Goal: Task Accomplishment & Management: Complete application form

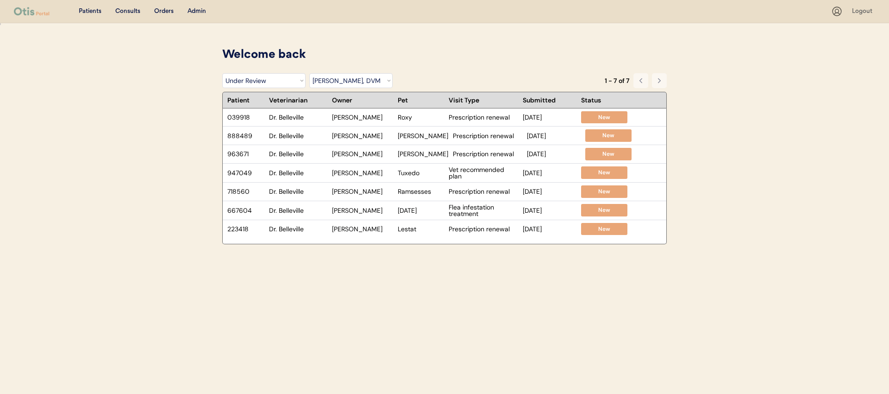
select select ""under_review""
select select ""dr__erin_belleville""
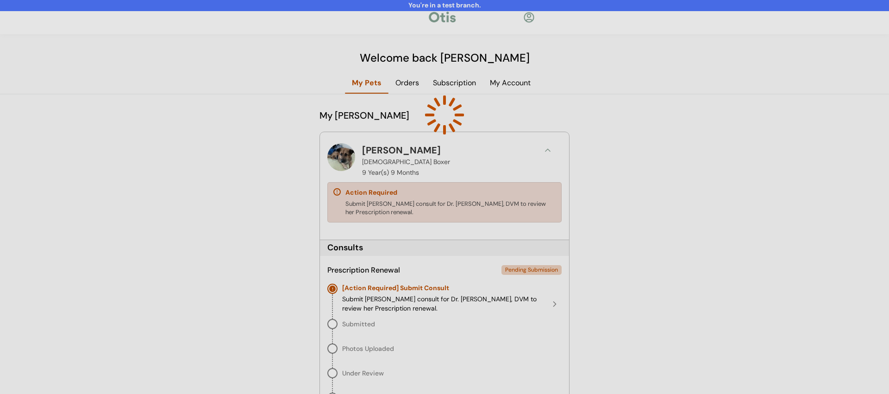
click at [268, 276] on div at bounding box center [444, 197] width 889 height 394
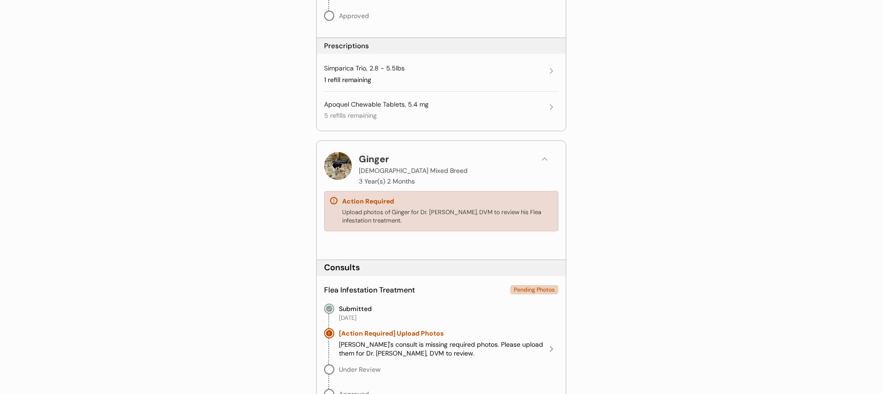
scroll to position [528, 0]
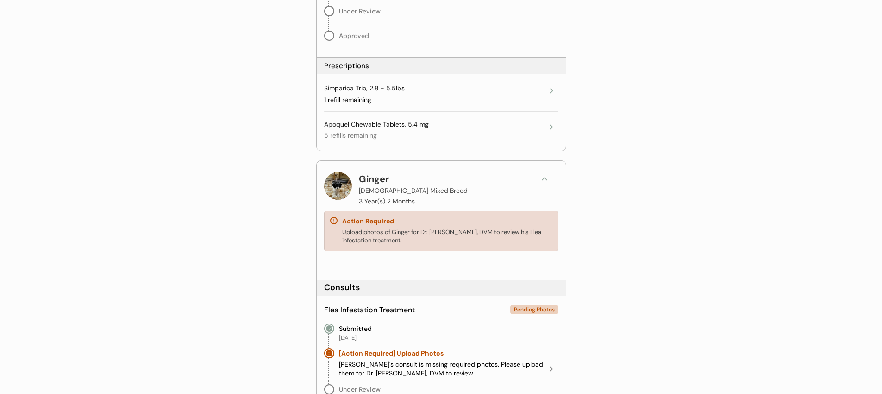
click at [541, 184] on button at bounding box center [545, 179] width 14 height 14
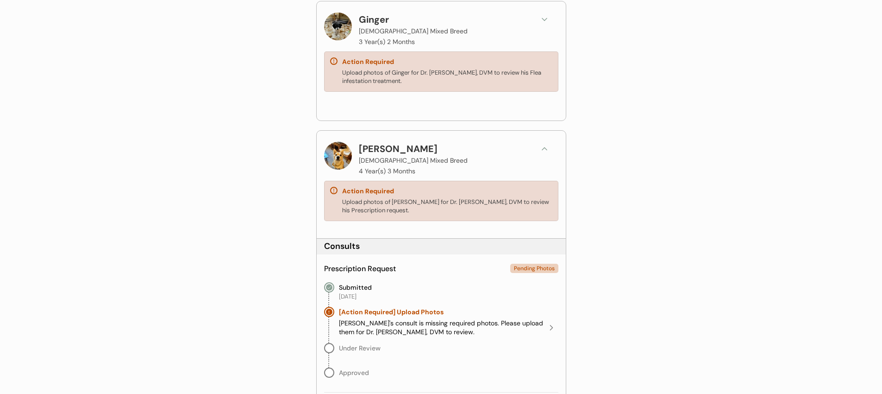
scroll to position [690, 0]
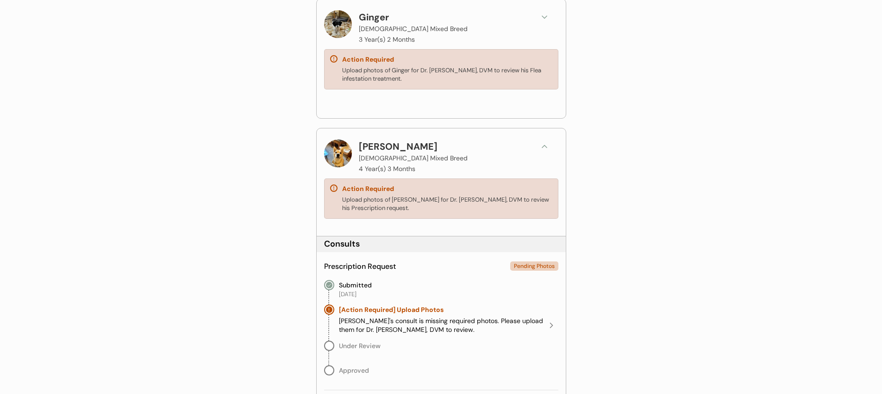
click at [542, 148] on icon at bounding box center [544, 146] width 9 height 9
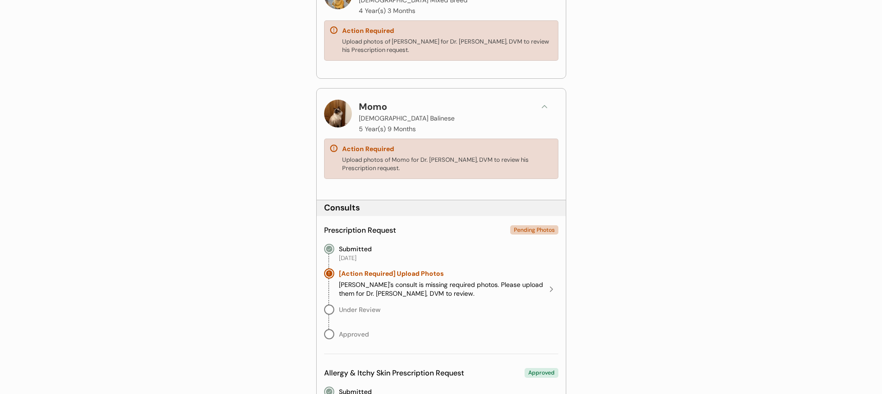
scroll to position [852, 0]
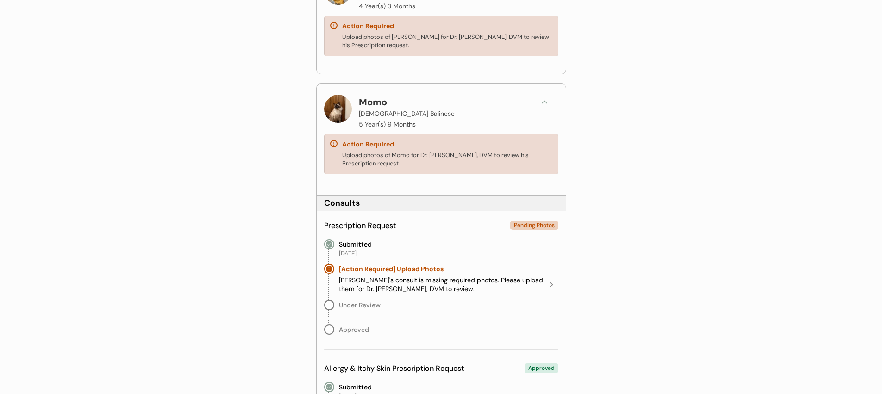
click at [539, 108] on button at bounding box center [545, 102] width 14 height 14
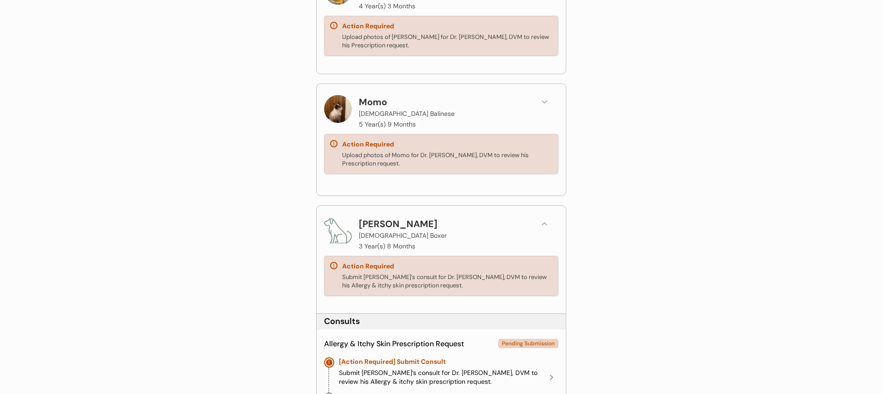
click at [548, 225] on icon at bounding box center [544, 223] width 9 height 9
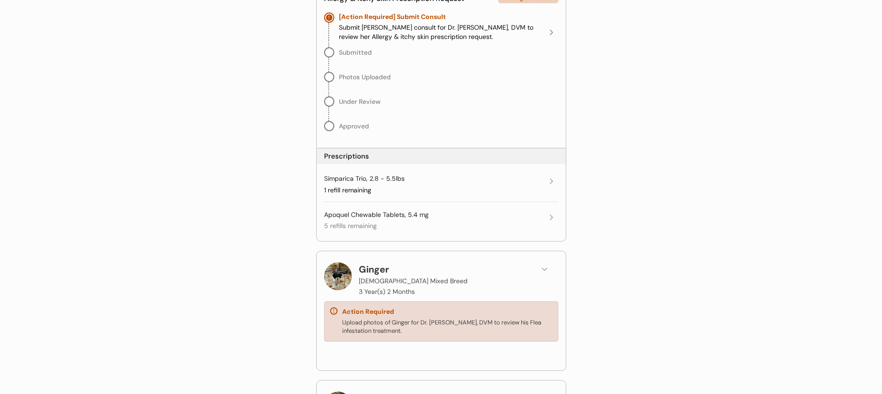
scroll to position [437, 0]
click at [550, 193] on div "Simparica Trio, 2.8 - 5.5lbs 1 refill remaining" at bounding box center [441, 185] width 234 height 20
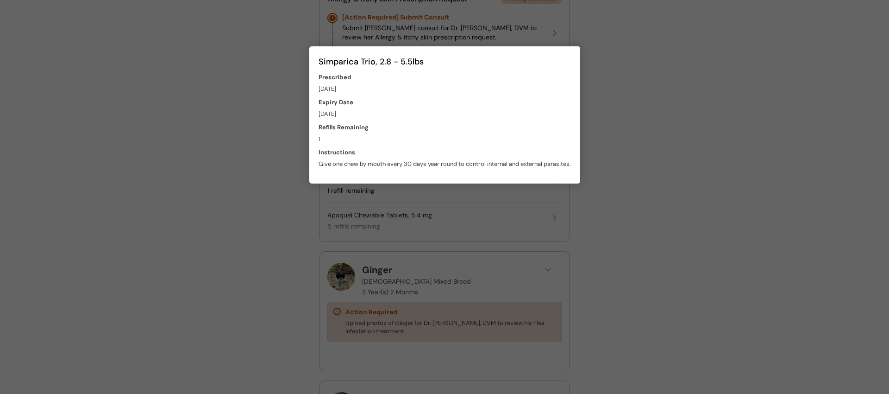
click at [592, 195] on div at bounding box center [444, 197] width 889 height 394
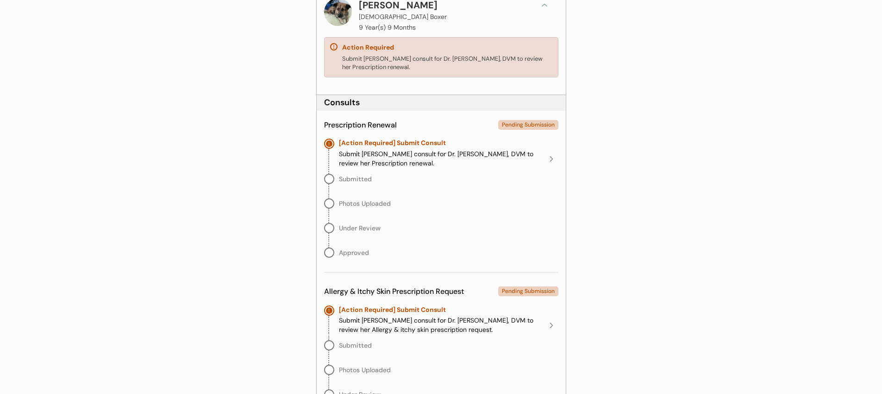
scroll to position [121, 0]
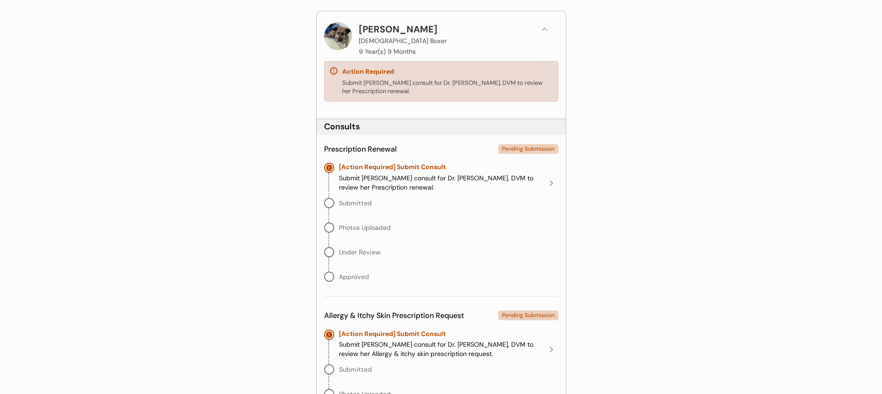
click at [467, 182] on div "Submit Mingo’s consult for Dr. James Harriet, DVM to review her Prescription re…" at bounding box center [442, 183] width 206 height 18
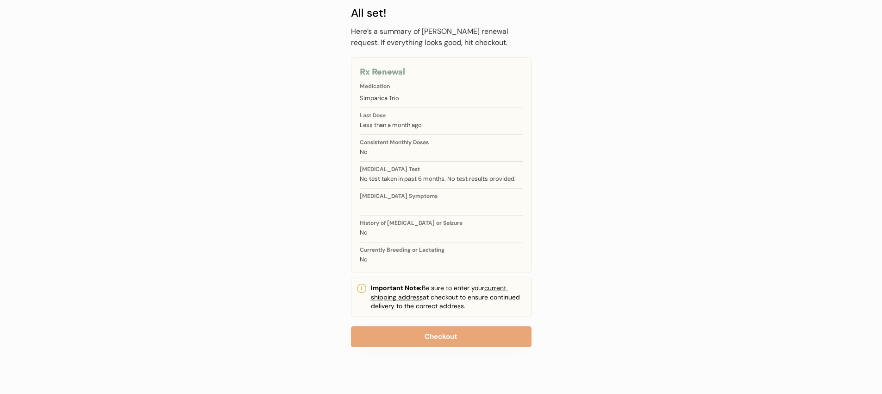
scroll to position [51, 0]
click at [439, 339] on button "Checkout" at bounding box center [441, 336] width 181 height 21
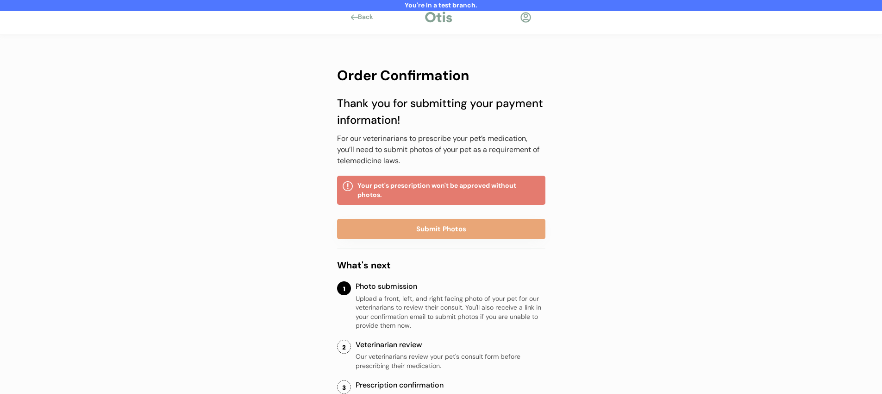
click at [523, 19] on div at bounding box center [526, 18] width 12 height 12
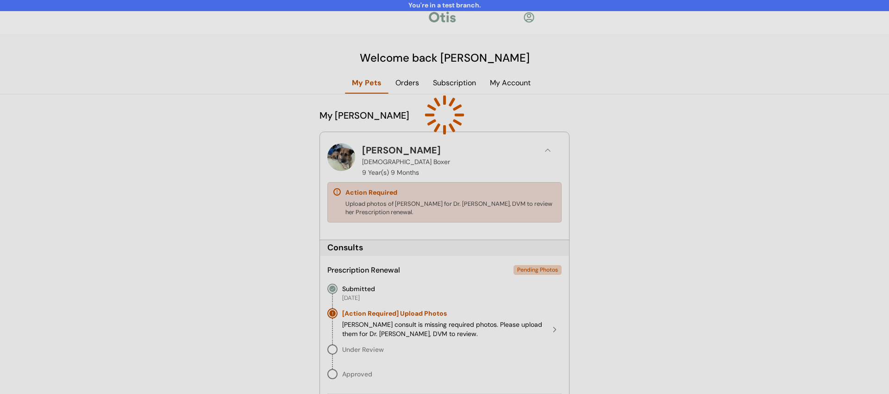
click at [205, 42] on div at bounding box center [444, 197] width 889 height 394
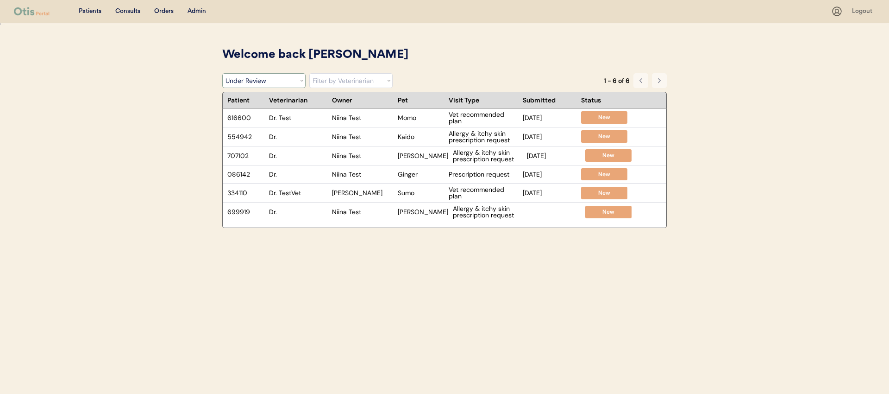
click at [271, 81] on select "Filter by Status Pending Photos Under Review Pending Video Call Video Call Sche…" at bounding box center [263, 80] width 83 height 15
select select ""pending_photos""
click at [222, 73] on select "Filter by Status Pending Photos Under Review Pending Video Call Video Call Sche…" at bounding box center [263, 80] width 83 height 15
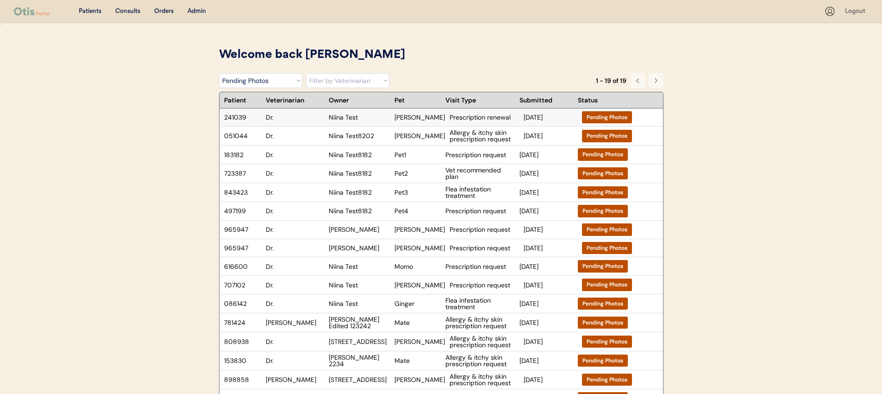
click at [421, 114] on div "Mingo" at bounding box center [420, 117] width 50 height 6
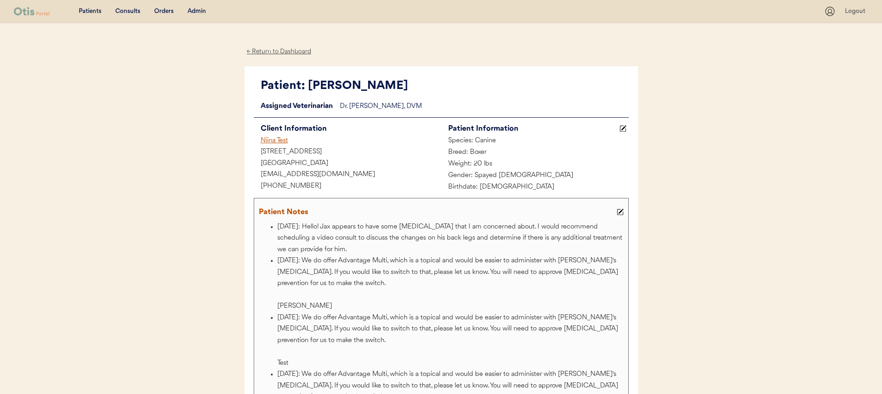
click at [383, 104] on div "Dr. Harriet, DVM" at bounding box center [484, 107] width 289 height 12
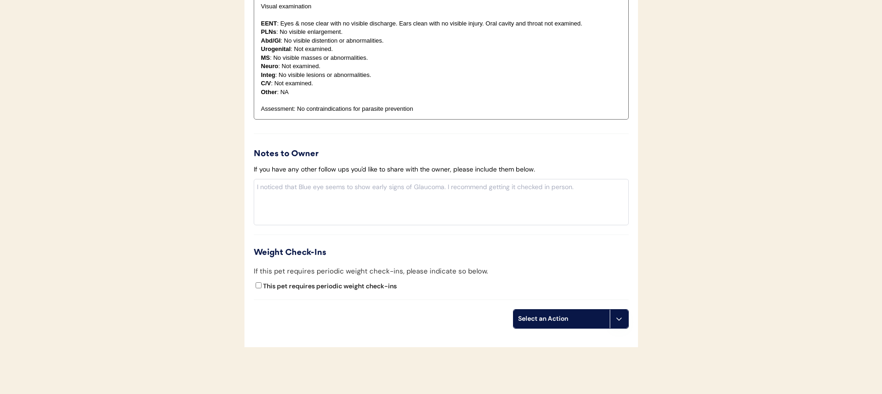
scroll to position [1148, 0]
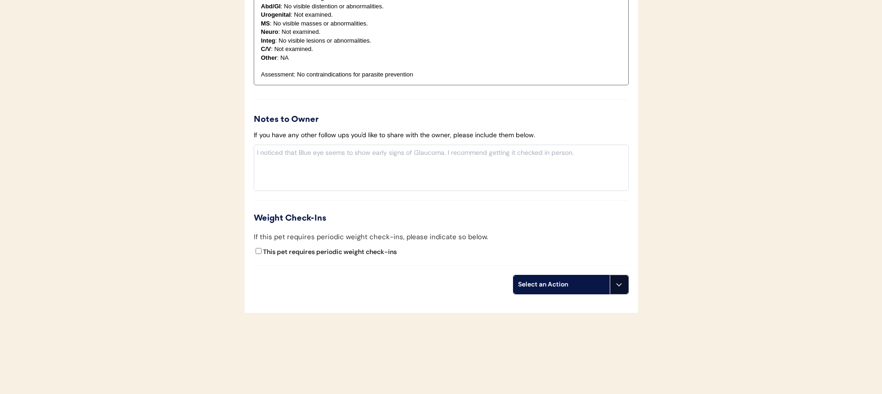
click at [617, 283] on use at bounding box center [618, 284] width 7 height 7
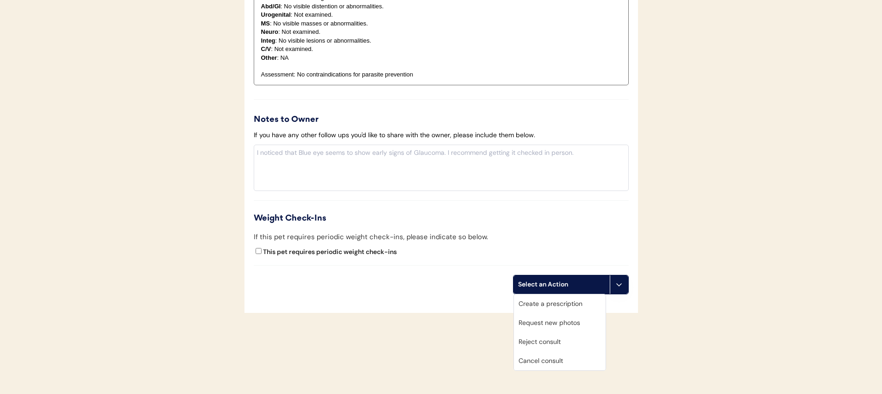
click at [567, 304] on div "Create a prescription" at bounding box center [560, 303] width 92 height 19
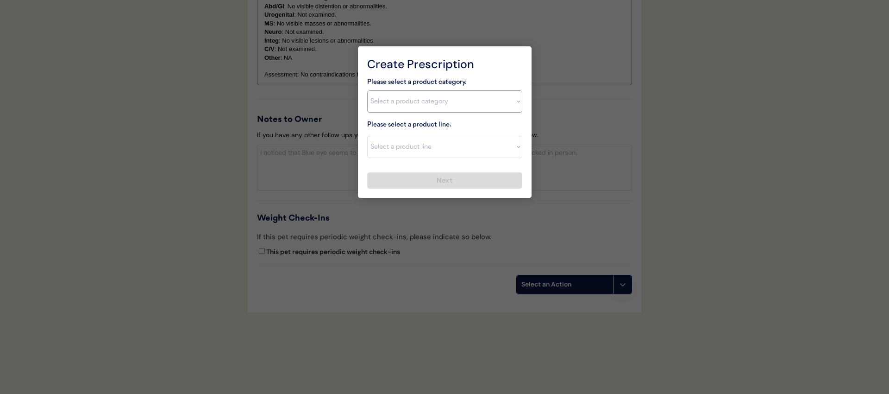
click at [416, 106] on select "Select a product category Allergies Antibiotics Anxiety Combo Parasite Preventi…" at bounding box center [444, 101] width 155 height 22
select select ""flea___tick""
click at [367, 90] on select "Select a product category Allergies Antibiotics Anxiety Combo Parasite Preventi…" at bounding box center [444, 101] width 155 height 22
click at [410, 145] on select "Select a product line" at bounding box center [444, 147] width 155 height 22
select select ""Simparica""
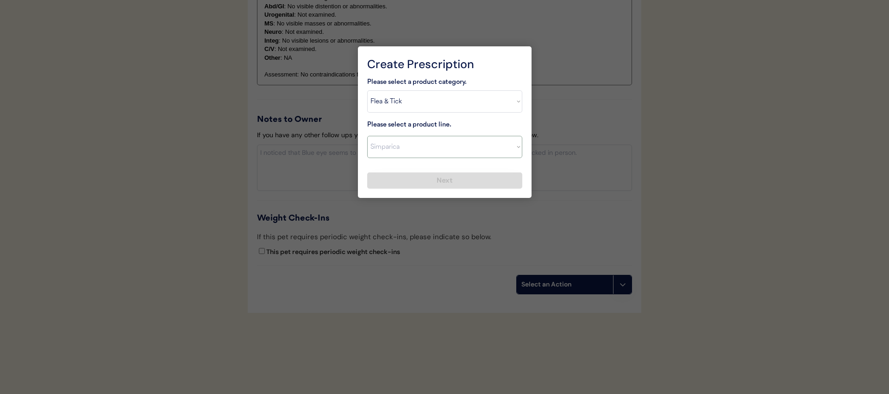
click at [367, 136] on select "Select a product line Bravecto 3 Month NexGard Simparica" at bounding box center [444, 147] width 155 height 22
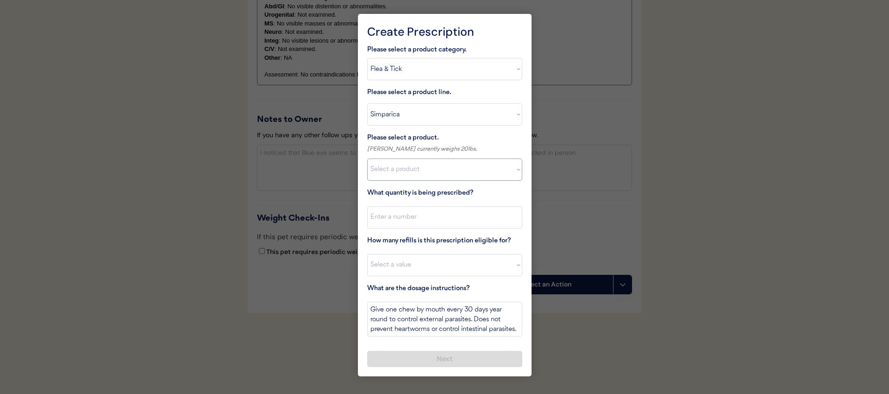
click at [427, 177] on select "Select a product Simparica, 22.1-44lbs Simparica, 44.1-88lbs" at bounding box center [444, 169] width 155 height 22
select select ""1348695171700984260__LOOKUP__1710974815584x874723482090968400""
click at [367, 158] on select "Select a product Simparica, 22.1-44lbs Simparica, 44.1-88lbs" at bounding box center [444, 169] width 155 height 22
click at [559, 192] on div at bounding box center [444, 197] width 889 height 394
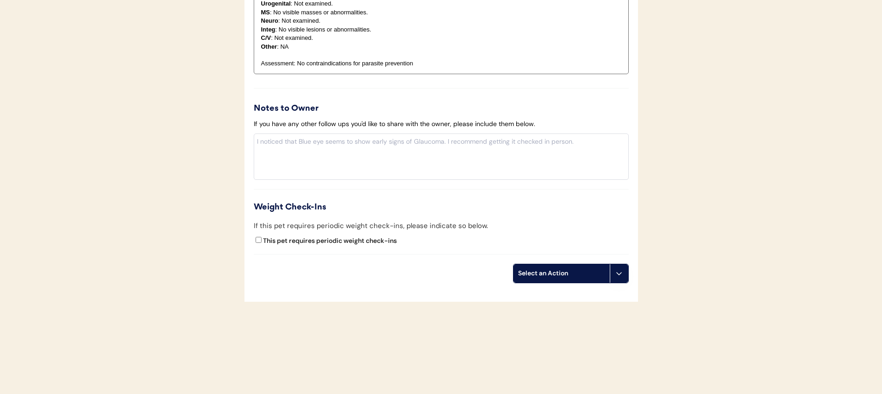
scroll to position [1159, 0]
drag, startPoint x: 618, startPoint y: 274, endPoint x: 609, endPoint y: 275, distance: 9.3
click at [618, 274] on use at bounding box center [618, 272] width 7 height 7
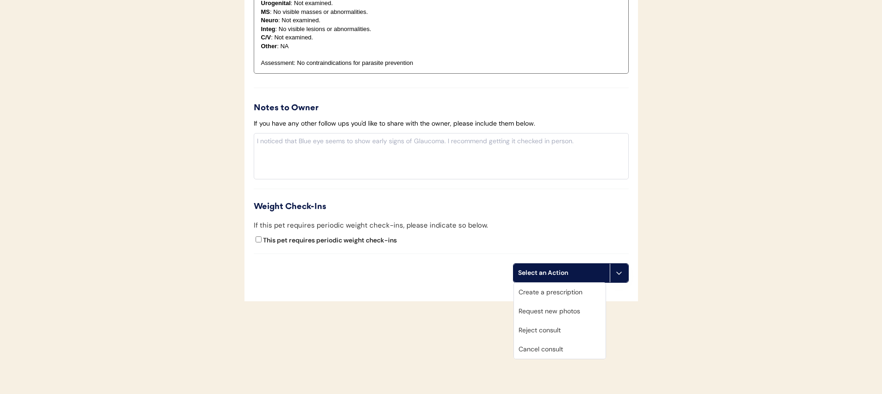
click at [563, 291] on div "Create a prescription" at bounding box center [560, 291] width 92 height 19
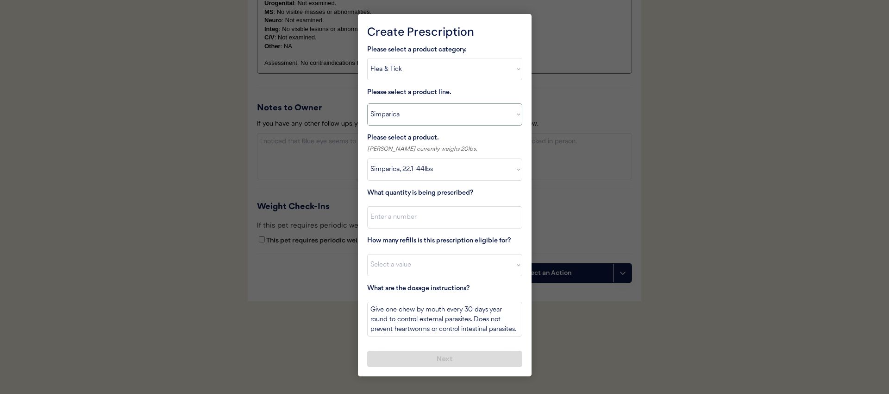
click at [455, 125] on select "Select a product line Bravecto 3 Month NexGard Simparica" at bounding box center [444, 114] width 155 height 22
click at [449, 69] on select "Select a product category Allergies Antibiotics Anxiety Combo Parasite Preventi…" at bounding box center [444, 69] width 155 height 22
select select ""combo_parasite_prevention""
click at [367, 58] on select "Select a product category Allergies Antibiotics Anxiety Combo Parasite Preventi…" at bounding box center [444, 69] width 155 height 22
click at [452, 108] on select "Select a product line Bravecto 3 Month NexGard Simparica" at bounding box center [444, 114] width 155 height 22
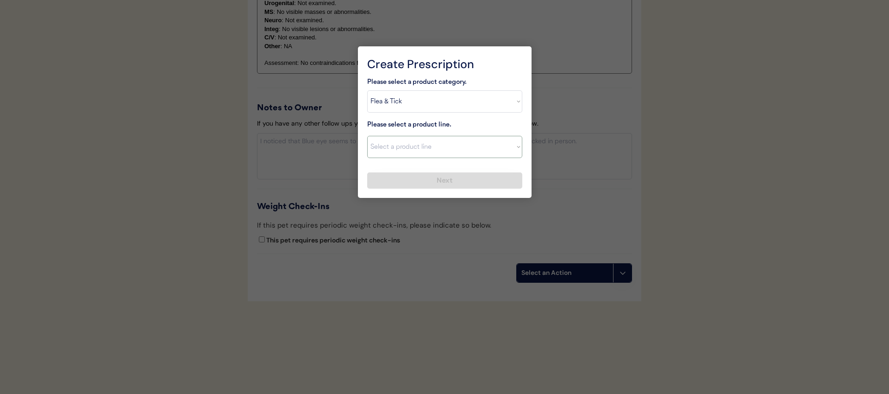
click at [434, 145] on select "Select a product line Bravecto 3 Month NexGard Simparica" at bounding box center [444, 147] width 155 height 22
click at [367, 136] on select "Select a product line Bravecto 3 Month NexGard Simparica" at bounding box center [444, 147] width 155 height 22
click at [437, 149] on select "Select a product line NexGard Plus NexGard Plus Revolution for Cats Simparica T…" at bounding box center [444, 147] width 155 height 22
select select ""Simparica Trio""
click at [367, 136] on select "Select a product line NexGard Plus NexGard Plus Revolution for Cats Simparica T…" at bounding box center [444, 147] width 155 height 22
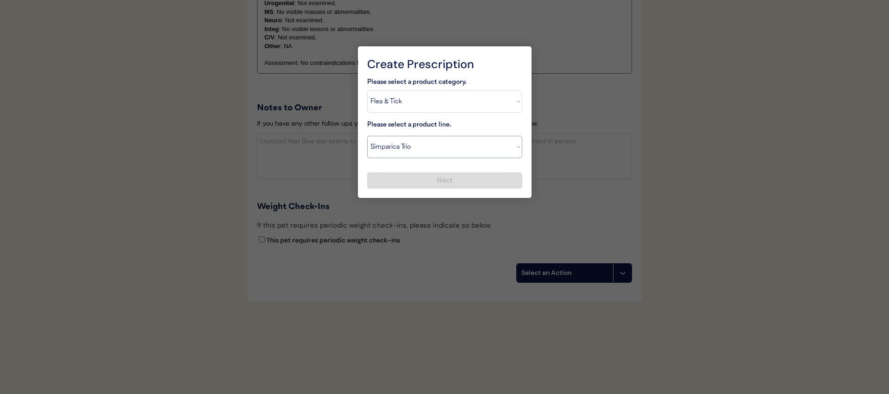
type textarea "Give one chew by mouth every 30 days year round to control internal and externa…"
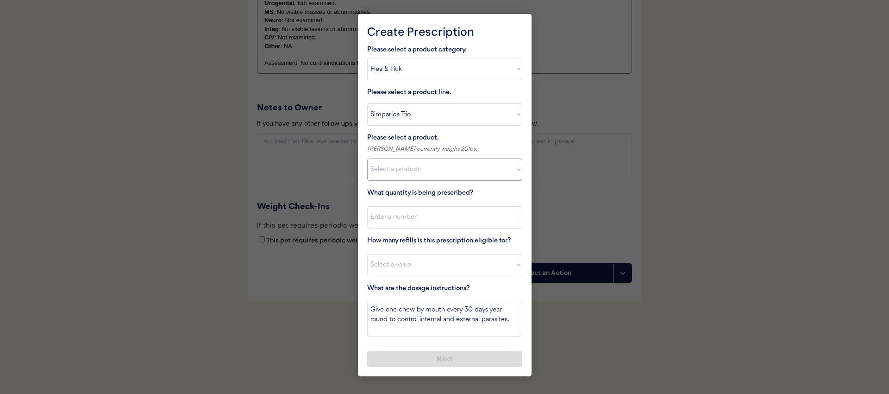
click at [433, 174] on select "Select a product Simparica Trio, 2.8 - 5.5lbs Simparica Trio, 5.6 - 11lbs Simpa…" at bounding box center [444, 169] width 155 height 22
click at [367, 158] on select "Select a product Simparica Trio, 2.8 - 5.5lbs Simparica Trio, 5.6 - 11lbs Simpa…" at bounding box center [444, 169] width 155 height 22
click at [581, 191] on div at bounding box center [444, 197] width 889 height 394
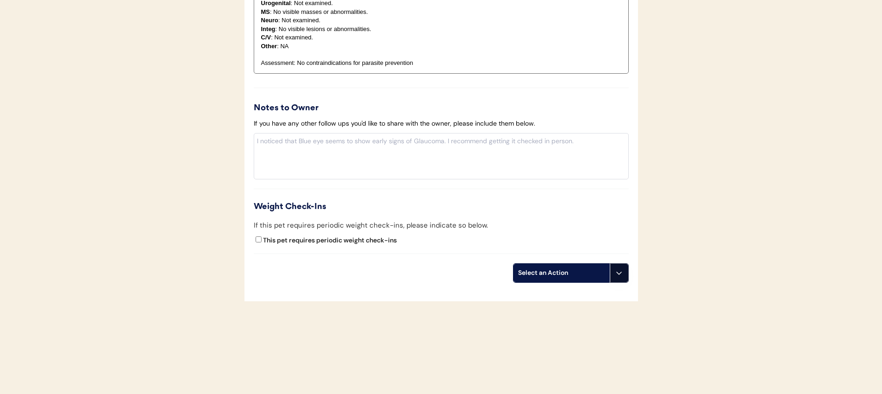
click at [619, 271] on icon at bounding box center [618, 272] width 7 height 7
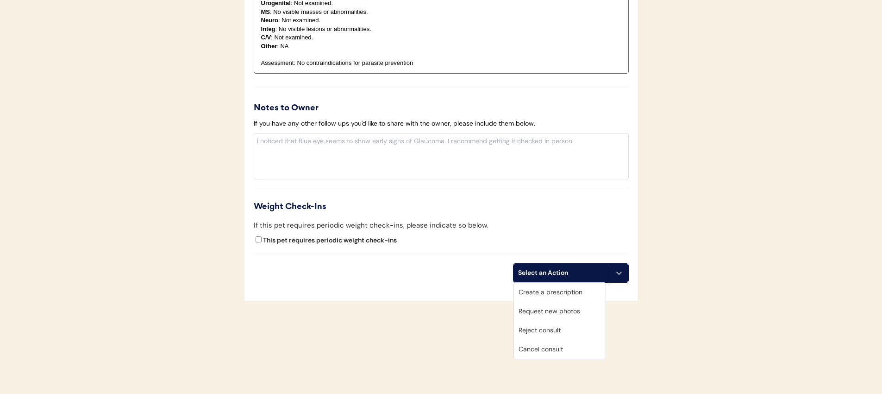
click at [565, 295] on div "Create a prescription" at bounding box center [560, 291] width 92 height 19
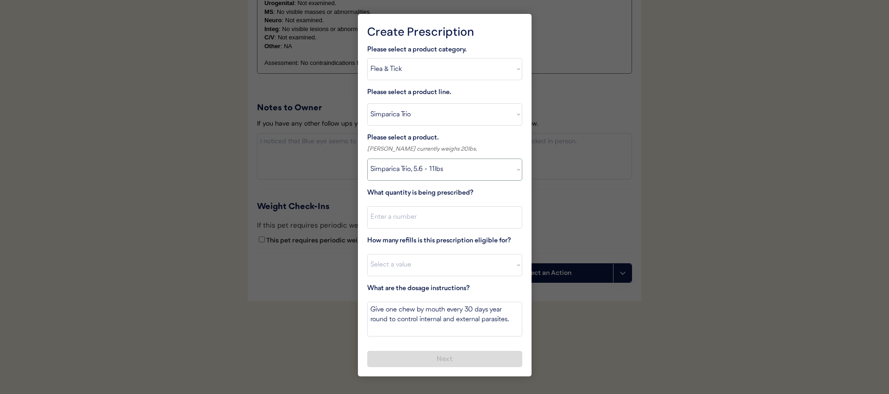
click at [441, 172] on select "Select a product Simparica Trio, 2.8 - 5.5lbs Simparica Trio, 5.6 - 11lbs Simpa…" at bounding box center [444, 169] width 155 height 22
select select ""1348695171700984260__LOOKUP__1703711392487x296039289437510800""
click at [367, 158] on select "Select a product Simparica Trio, 2.8 - 5.5lbs Simparica Trio, 5.6 - 11lbs Simpa…" at bounding box center [444, 169] width 155 height 22
click at [465, 216] on input "input" at bounding box center [444, 217] width 155 height 22
type input "1"
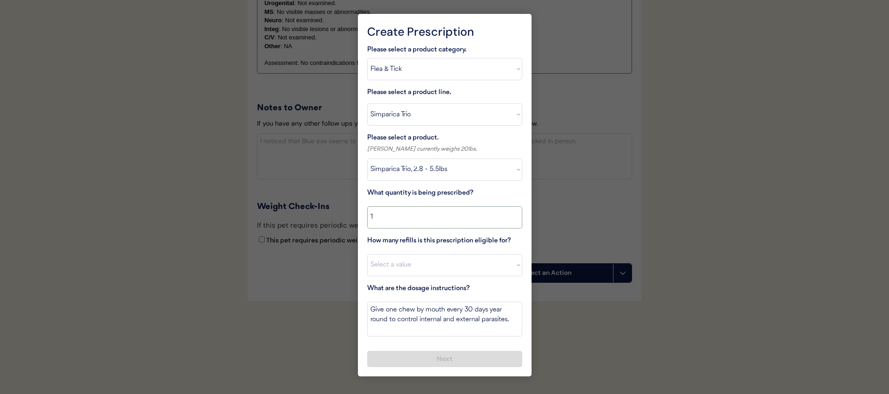
click at [457, 261] on select "Select a value 0 1 2 3 4 5 6 7 8 9 10 11" at bounding box center [444, 265] width 155 height 22
select select "5"
click at [367, 254] on select "Select a value 0 1 2 3 4 5 6 7 8 9 10 11" at bounding box center [444, 265] width 155 height 22
click at [437, 352] on button "Next" at bounding box center [444, 359] width 155 height 16
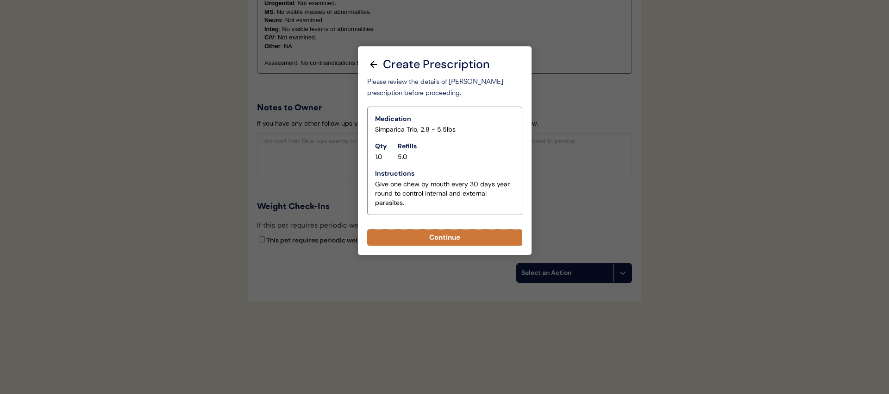
click at [450, 234] on button "Continue" at bounding box center [444, 237] width 155 height 16
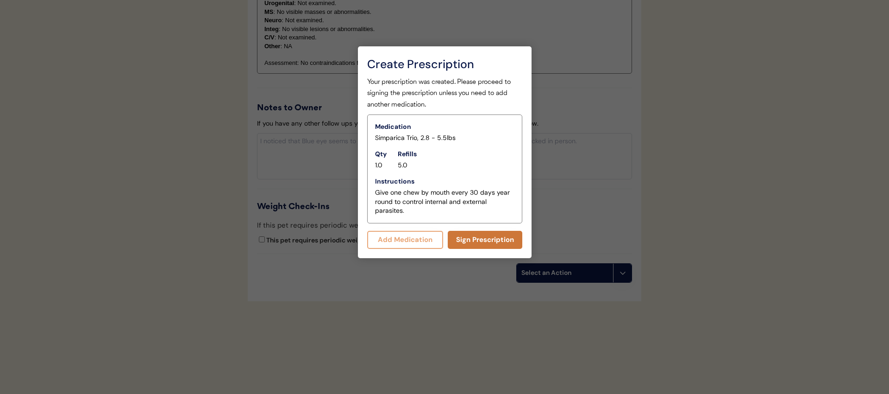
click at [488, 244] on button "Sign Prescription" at bounding box center [485, 240] width 75 height 18
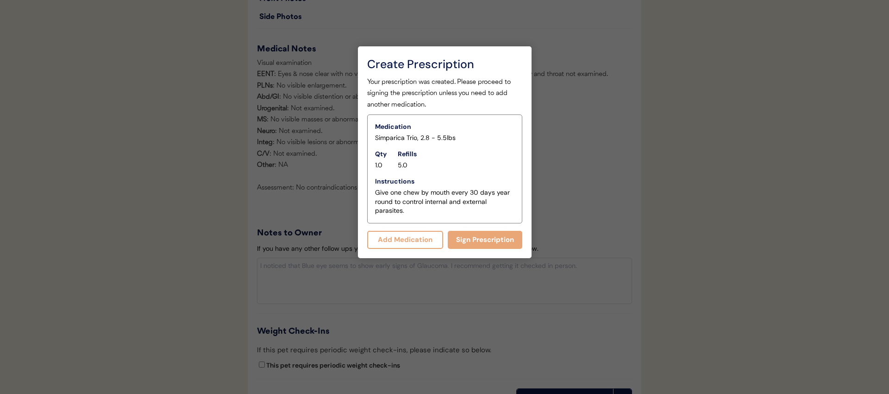
scroll to position [1151, 0]
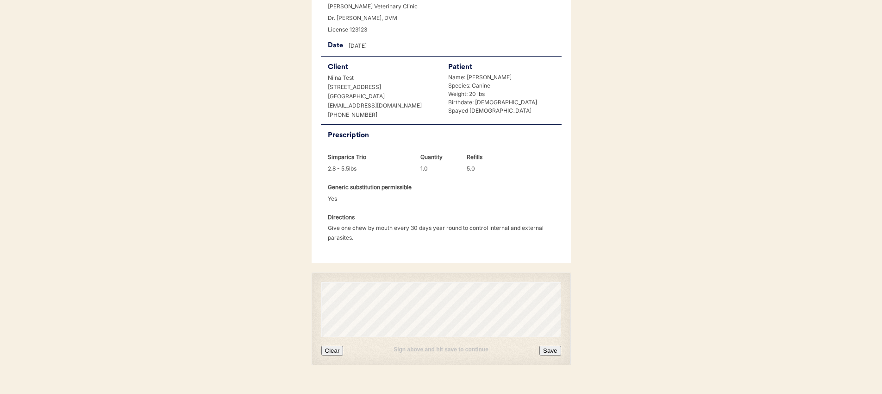
scroll to position [173, 0]
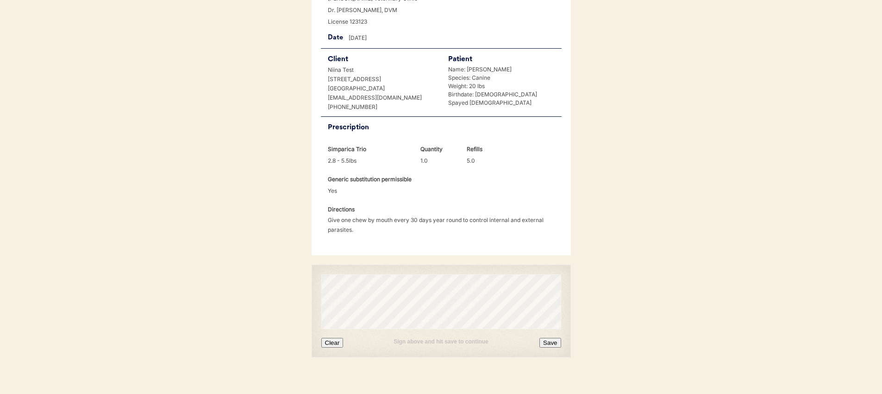
click at [331, 338] on button "Clear" at bounding box center [332, 343] width 22 height 10
click at [550, 338] on button "Save" at bounding box center [550, 343] width 21 height 10
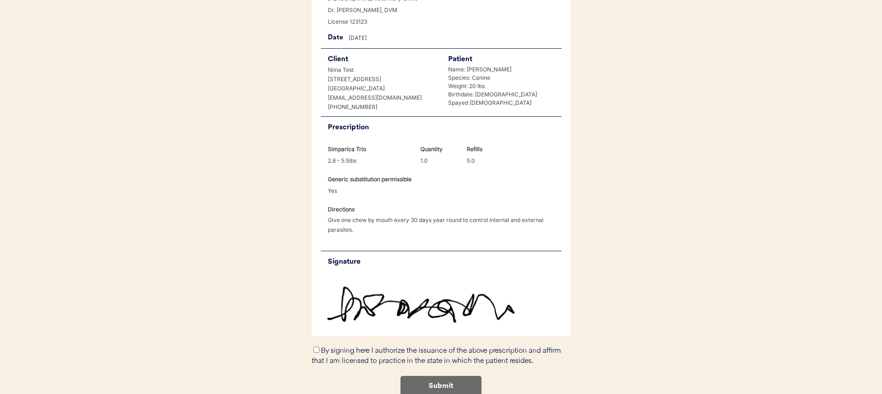
scroll to position [192, 0]
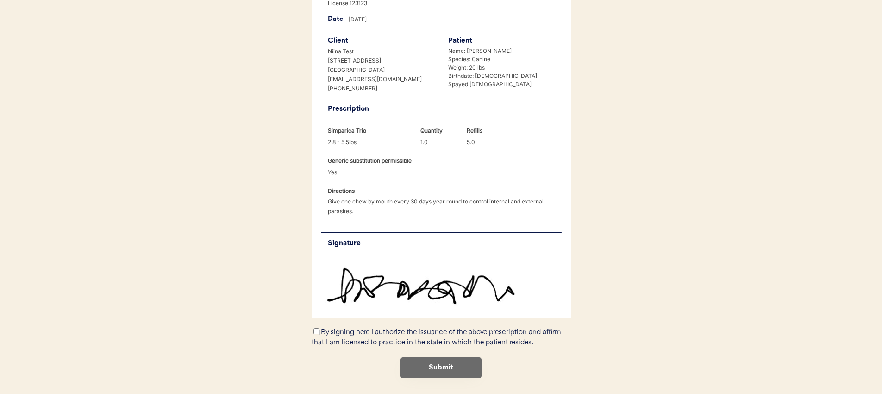
click at [318, 328] on input "By signing here I authorize the issuance of the above prescription and affirm t…" at bounding box center [317, 331] width 6 height 6
checkbox input "true"
